Goal: Check status: Check status

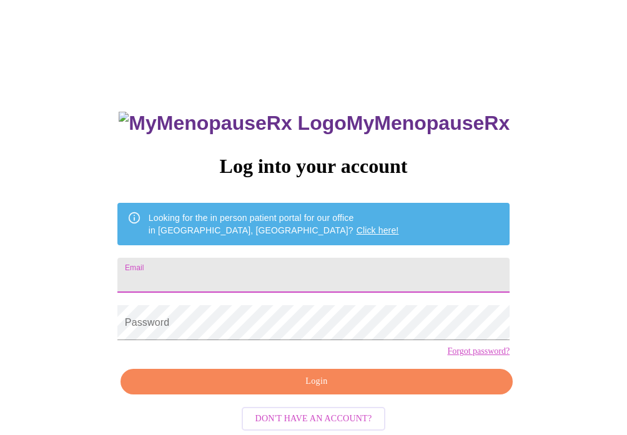
type input "[EMAIL_ADDRESS][PERSON_NAME][DOMAIN_NAME]"
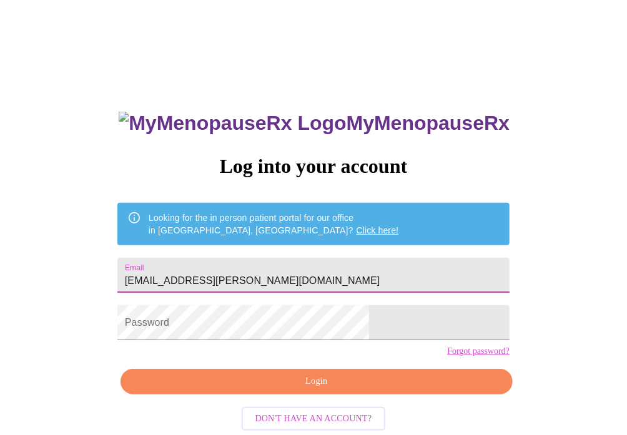
click at [323, 280] on input "[EMAIL_ADDRESS][PERSON_NAME][DOMAIN_NAME]" at bounding box center [313, 275] width 392 height 35
click at [317, 270] on input "[EMAIL_ADDRESS][PERSON_NAME][DOMAIN_NAME]" at bounding box center [313, 275] width 392 height 35
click at [272, 276] on input "[EMAIL_ADDRESS][PERSON_NAME][DOMAIN_NAME]" at bounding box center [313, 275] width 392 height 35
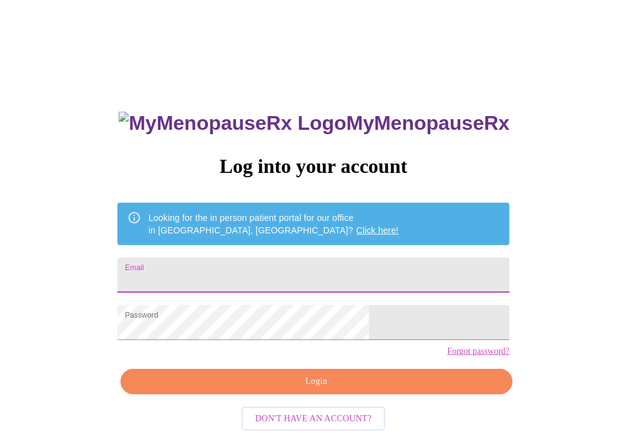
click at [308, 281] on input "Email" at bounding box center [313, 275] width 392 height 35
click at [260, 283] on input "Email" at bounding box center [313, 275] width 392 height 35
click at [235, 275] on input "Email" at bounding box center [313, 275] width 392 height 35
type input "[EMAIL_ADDRESS][PERSON_NAME][DOMAIN_NAME]"
click at [313, 389] on span "Login" at bounding box center [316, 382] width 363 height 16
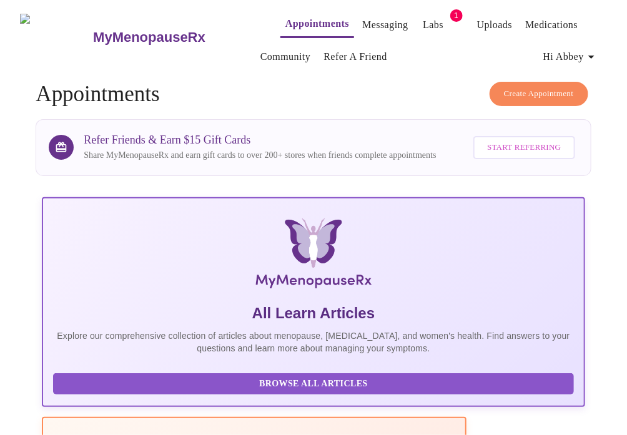
click at [421, 24] on span "Labs" at bounding box center [433, 24] width 30 height 17
click at [422, 23] on link "Labs" at bounding box center [432, 24] width 21 height 17
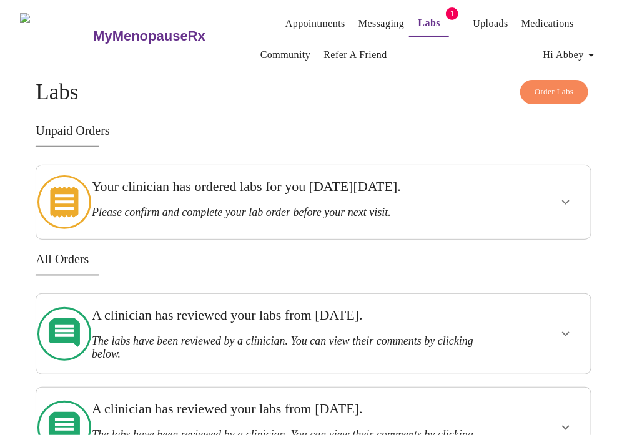
click at [308, 185] on h3 "Your clinician has ordered labs for you [DATE][DATE]." at bounding box center [286, 186] width 388 height 16
click at [580, 193] on button "show more" at bounding box center [565, 202] width 30 height 30
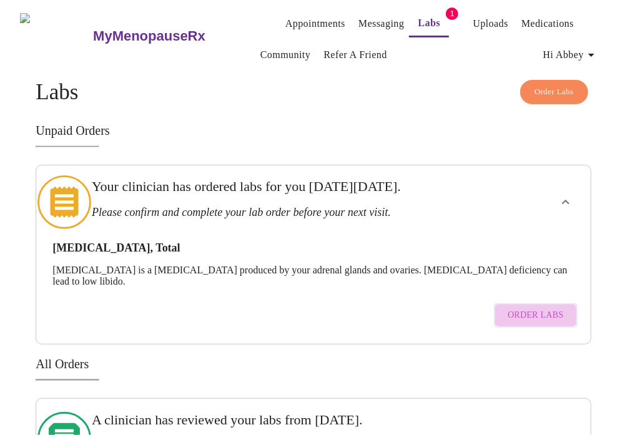
click at [552, 308] on span "Order Labs" at bounding box center [535, 316] width 56 height 16
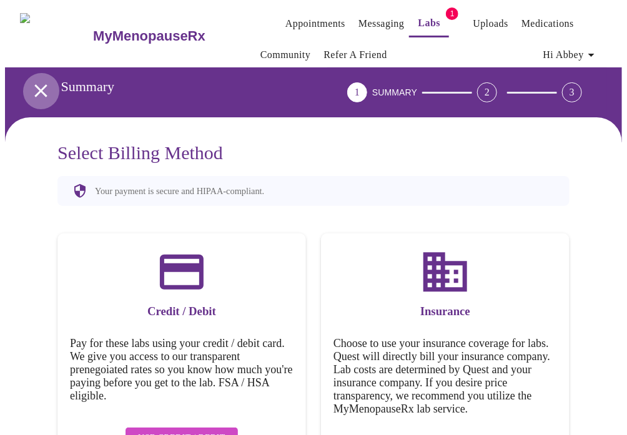
click at [44, 80] on icon "open drawer" at bounding box center [41, 91] width 22 height 22
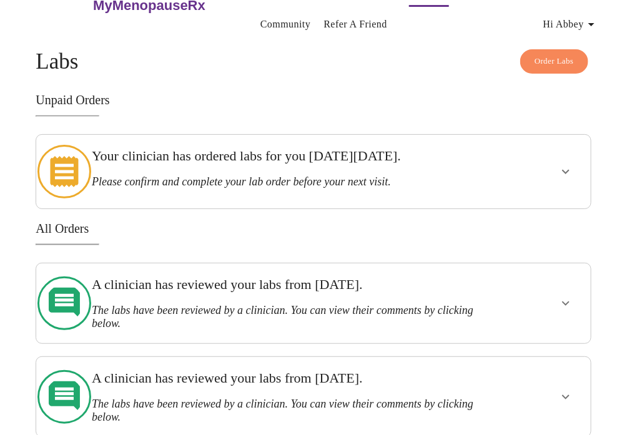
scroll to position [32, 0]
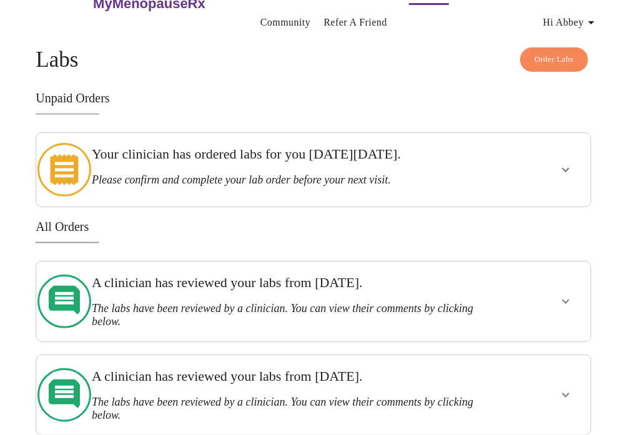
click at [130, 165] on div "Your clinician has ordered labs for you [DATE][DATE]. Please confirm and comple…" at bounding box center [286, 166] width 388 height 41
click at [580, 169] on button "show more" at bounding box center [565, 170] width 30 height 30
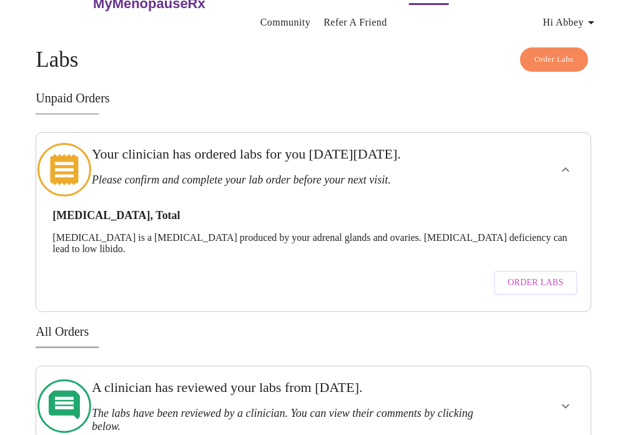
click at [522, 275] on span "Order Labs" at bounding box center [535, 283] width 56 height 16
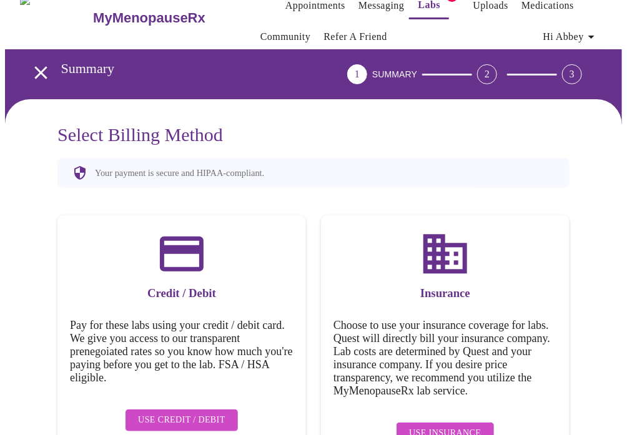
scroll to position [36, 0]
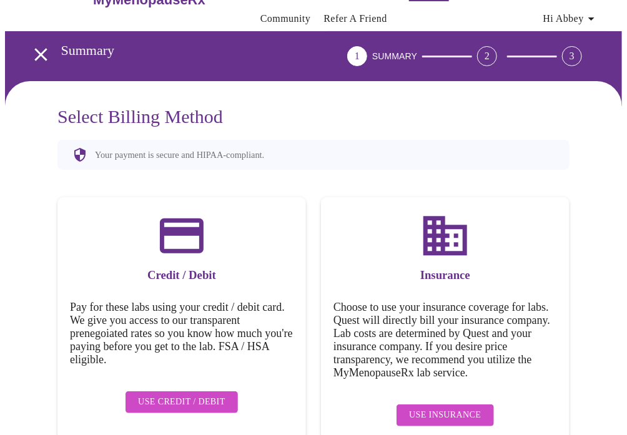
click at [450, 407] on span "Use Insurance" at bounding box center [445, 415] width 72 height 16
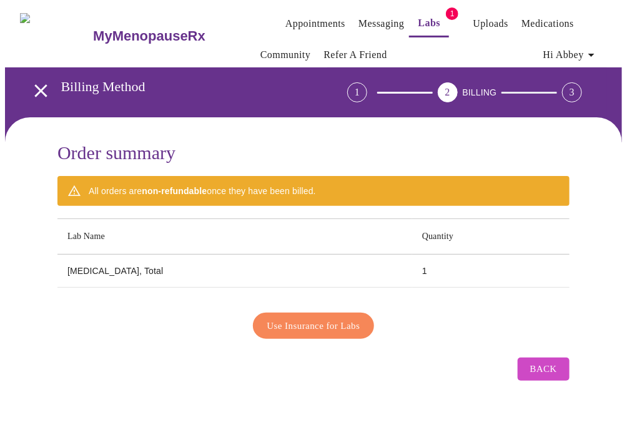
scroll to position [0, 0]
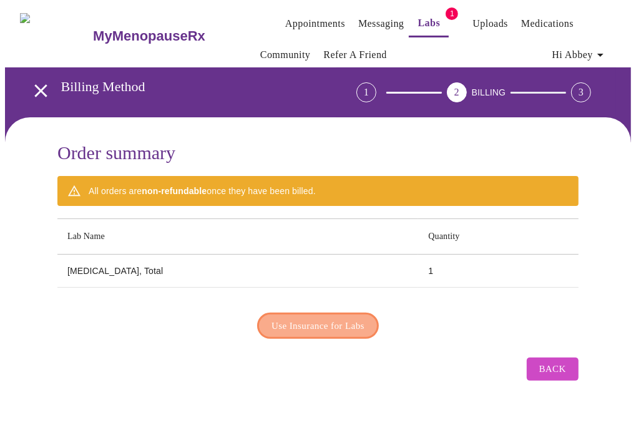
click at [311, 323] on span "Use Insurance for Labs" at bounding box center [317, 326] width 93 height 16
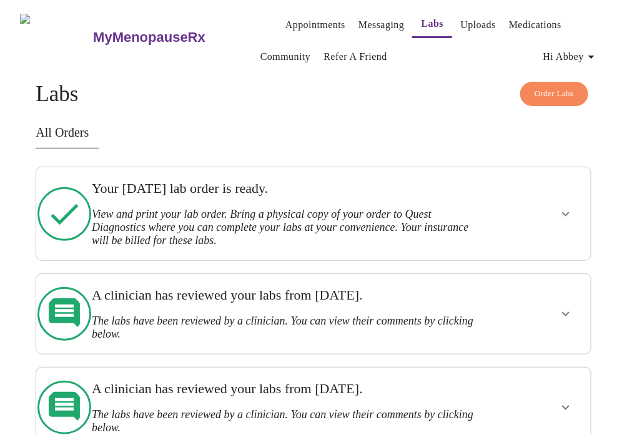
click at [303, 212] on h3 "View and print your lab order. Bring a physical copy of your order to Quest Dia…" at bounding box center [286, 227] width 388 height 39
click at [573, 213] on icon "show more" at bounding box center [565, 214] width 15 height 15
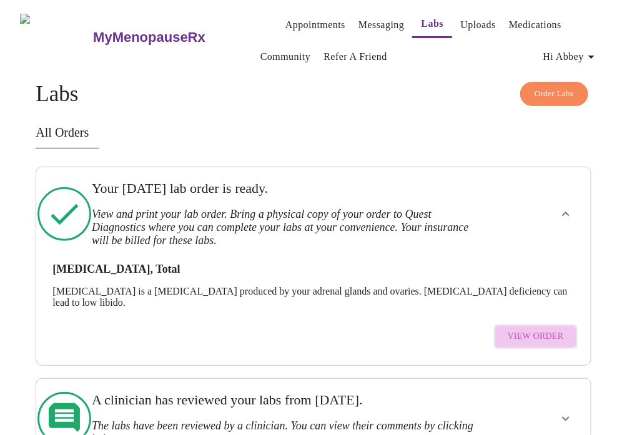
click at [549, 333] on span "View Order" at bounding box center [535, 337] width 56 height 16
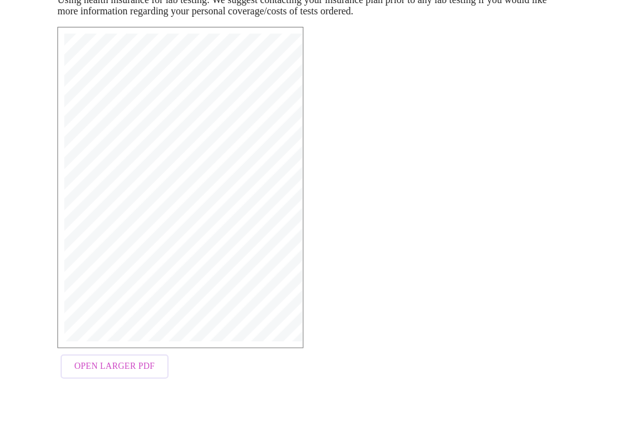
scroll to position [230, 0]
click at [128, 367] on span "Open Larger PDF" at bounding box center [114, 367] width 80 height 16
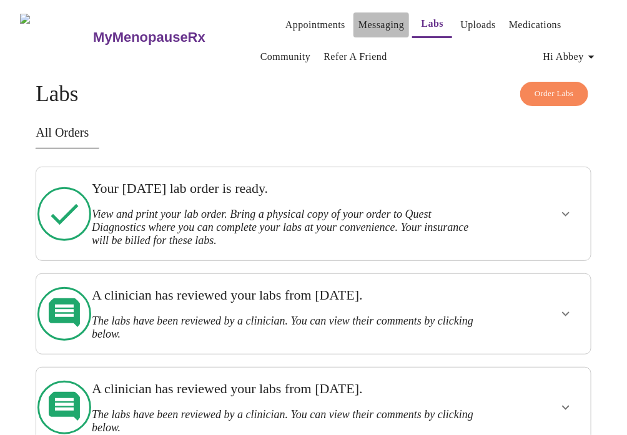
click at [359, 12] on button "Messaging" at bounding box center [381, 24] width 56 height 25
click at [359, 16] on link "Messaging" at bounding box center [381, 24] width 46 height 17
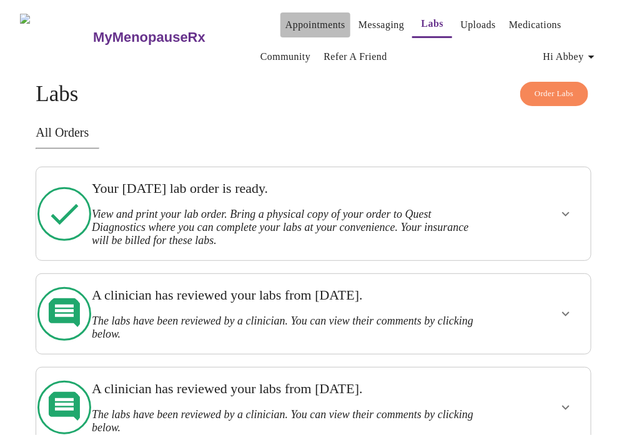
click at [301, 19] on link "Appointments" at bounding box center [315, 24] width 60 height 17
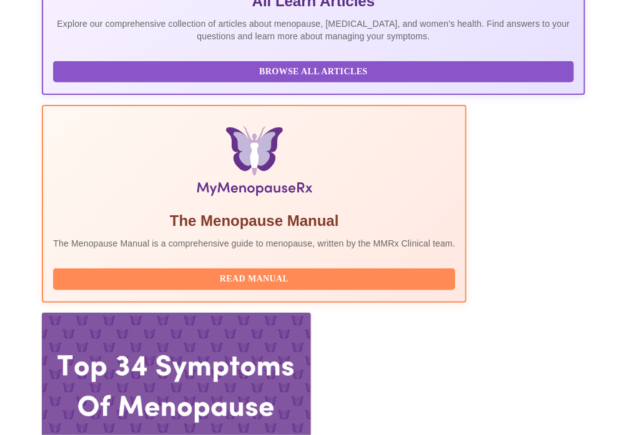
scroll to position [499, 0]
